Goal: Information Seeking & Learning: Understand process/instructions

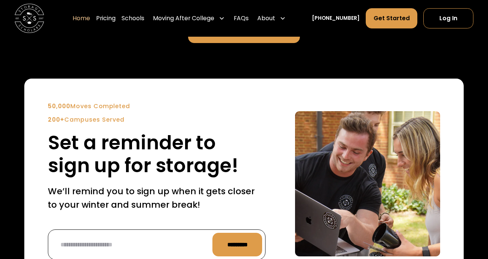
scroll to position [1654, 0]
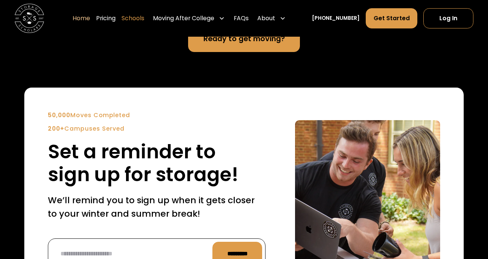
click at [144, 17] on link "Schools" at bounding box center [132, 18] width 23 height 21
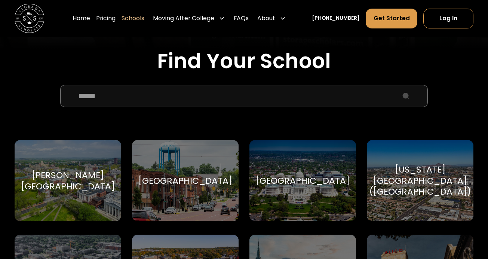
scroll to position [232, 0]
click at [163, 99] on input "School Select Form" at bounding box center [243, 95] width 367 height 22
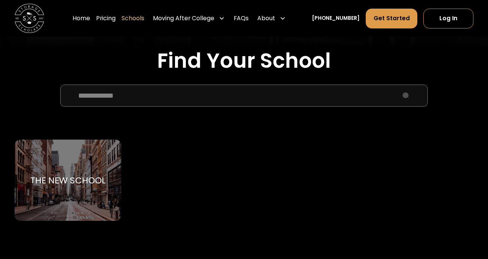
type input "**********"
click at [93, 160] on div "The New School The New School" at bounding box center [68, 179] width 106 height 81
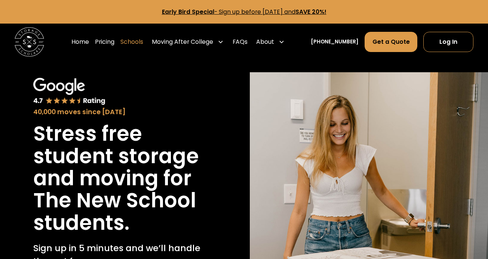
click at [143, 42] on link "Schools" at bounding box center [131, 41] width 23 height 21
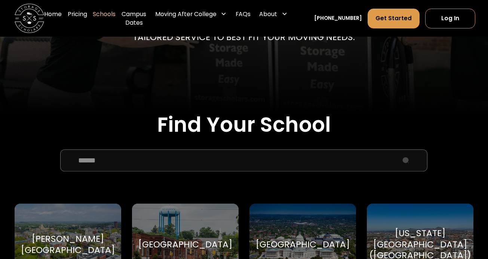
scroll to position [169, 0]
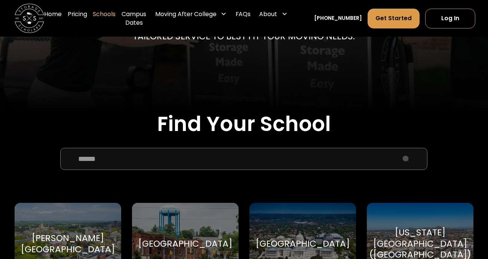
click at [114, 159] on input "School Select Form" at bounding box center [243, 159] width 367 height 22
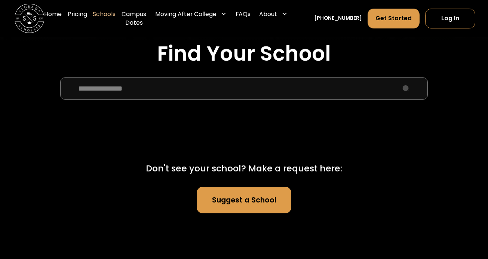
scroll to position [245, 0]
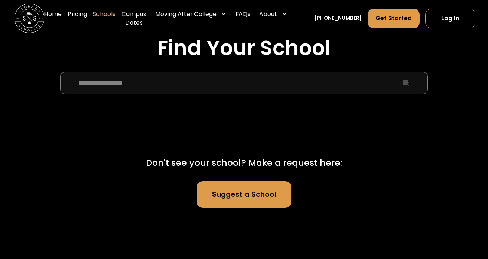
drag, startPoint x: 148, startPoint y: 85, endPoint x: 86, endPoint y: 78, distance: 62.3
click at [86, 78] on input "**********" at bounding box center [243, 83] width 367 height 22
type input "*"
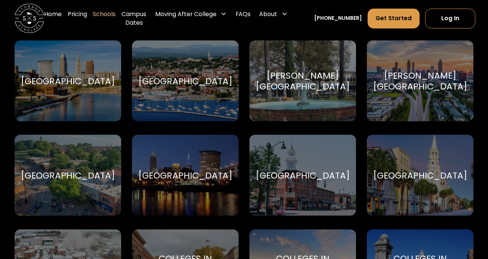
scroll to position [702, 0]
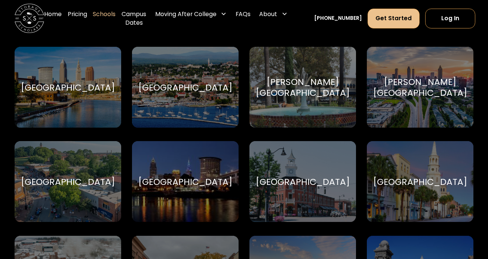
click at [387, 16] on link "Get Started" at bounding box center [393, 19] width 52 height 20
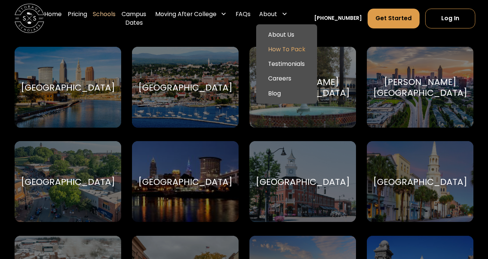
click at [284, 48] on link "How To Pack" at bounding box center [286, 49] width 55 height 15
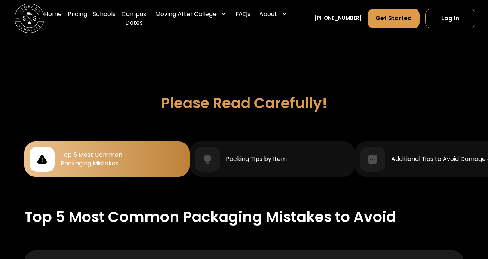
scroll to position [604, 0]
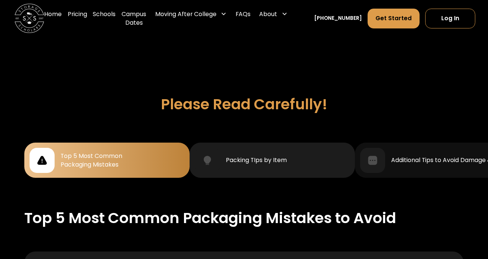
click at [267, 155] on div "Packing TIps by Item" at bounding box center [256, 159] width 61 height 9
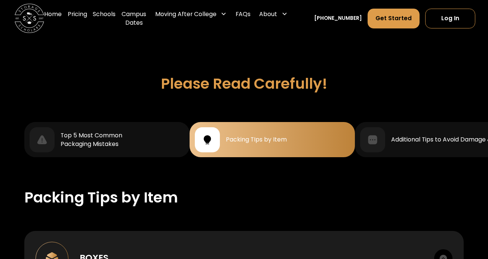
scroll to position [633, 0]
